Goal: Obtain resource: Obtain resource

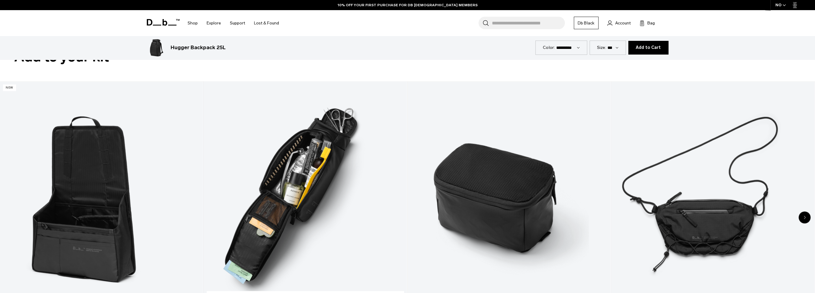
scroll to position [3038, 0]
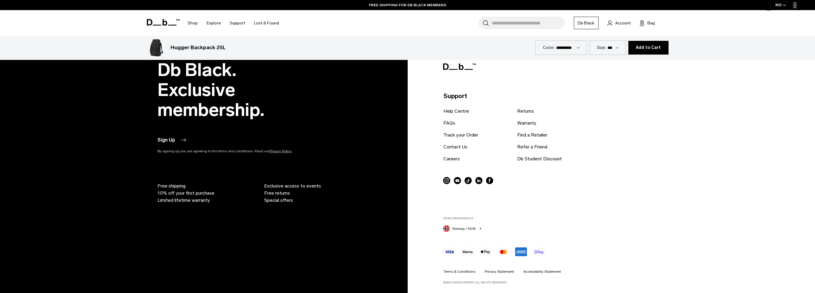
click at [537, 153] on ul "Help Centre FAQs Track your Order Contact Us Careers Returns Warranty Find a Re…" at bounding box center [514, 138] width 143 height 60
click at [536, 155] on link "Db Student Discount" at bounding box center [539, 158] width 45 height 7
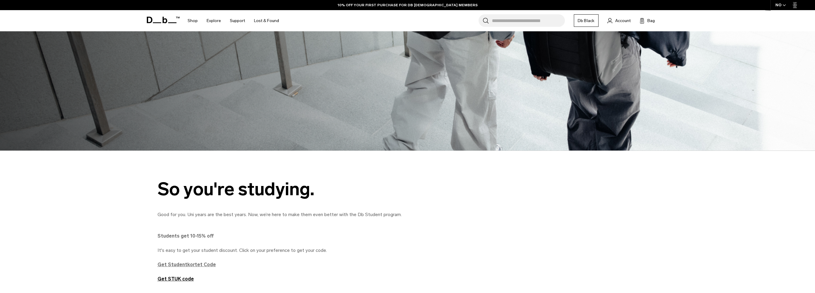
click at [188, 267] on strong "Get Studentkortet Code" at bounding box center [187, 265] width 58 height 6
